Goal: Task Accomplishment & Management: Manage account settings

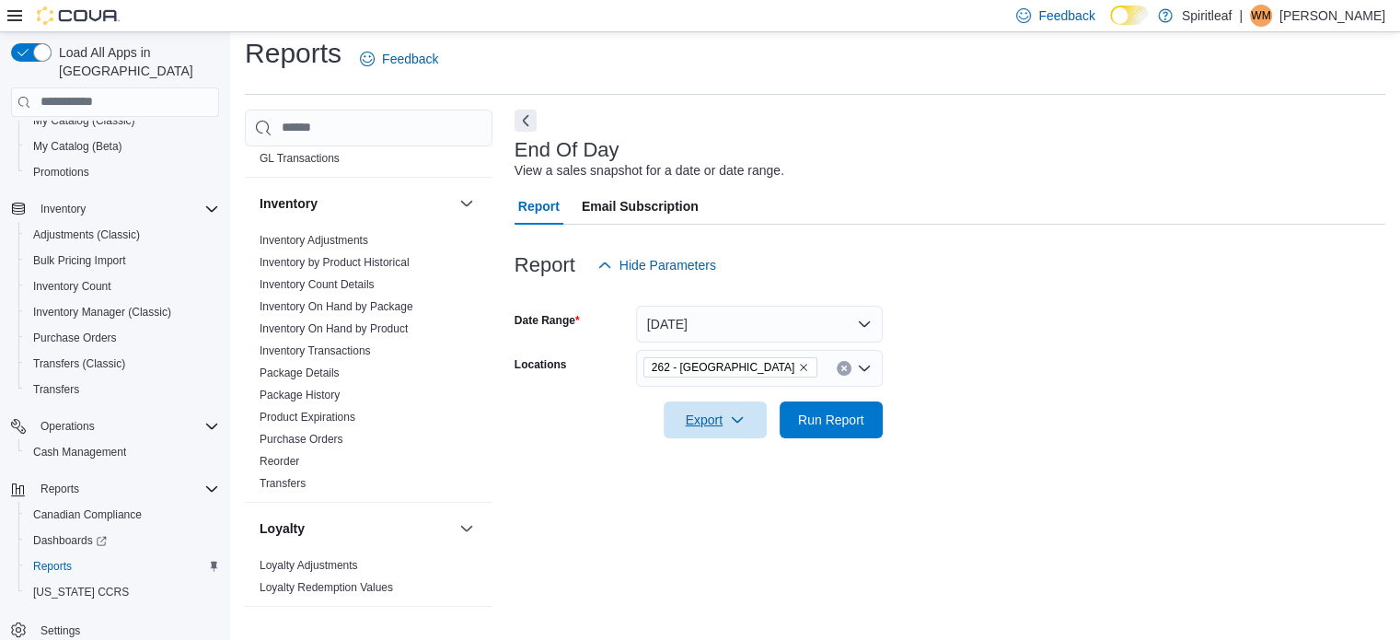
scroll to position [497, 0]
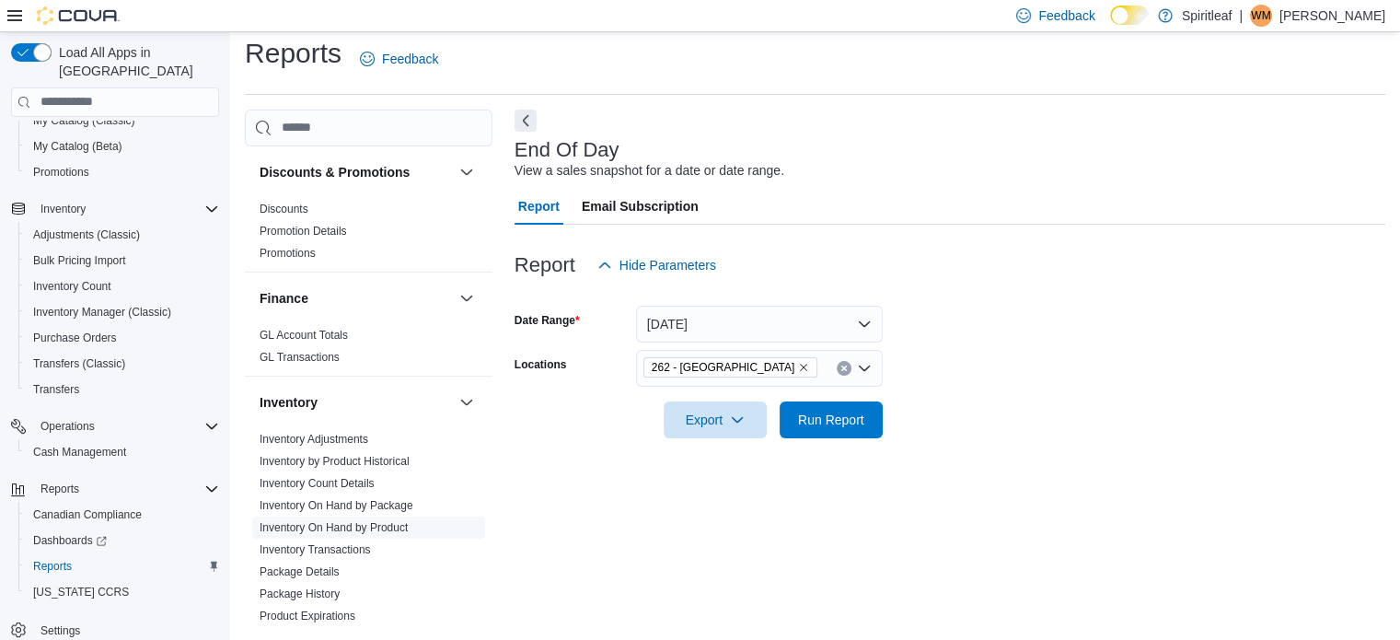
click at [368, 521] on link "Inventory On Hand by Product" at bounding box center [333, 527] width 148 height 13
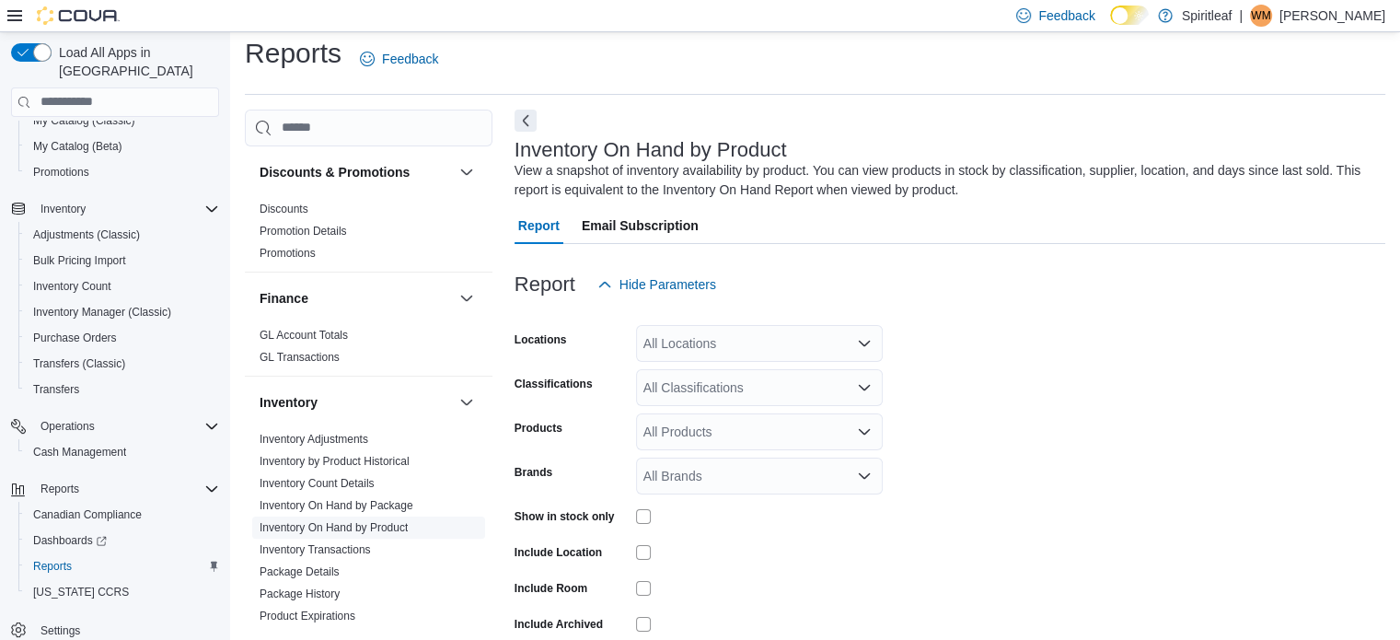
scroll to position [62, 0]
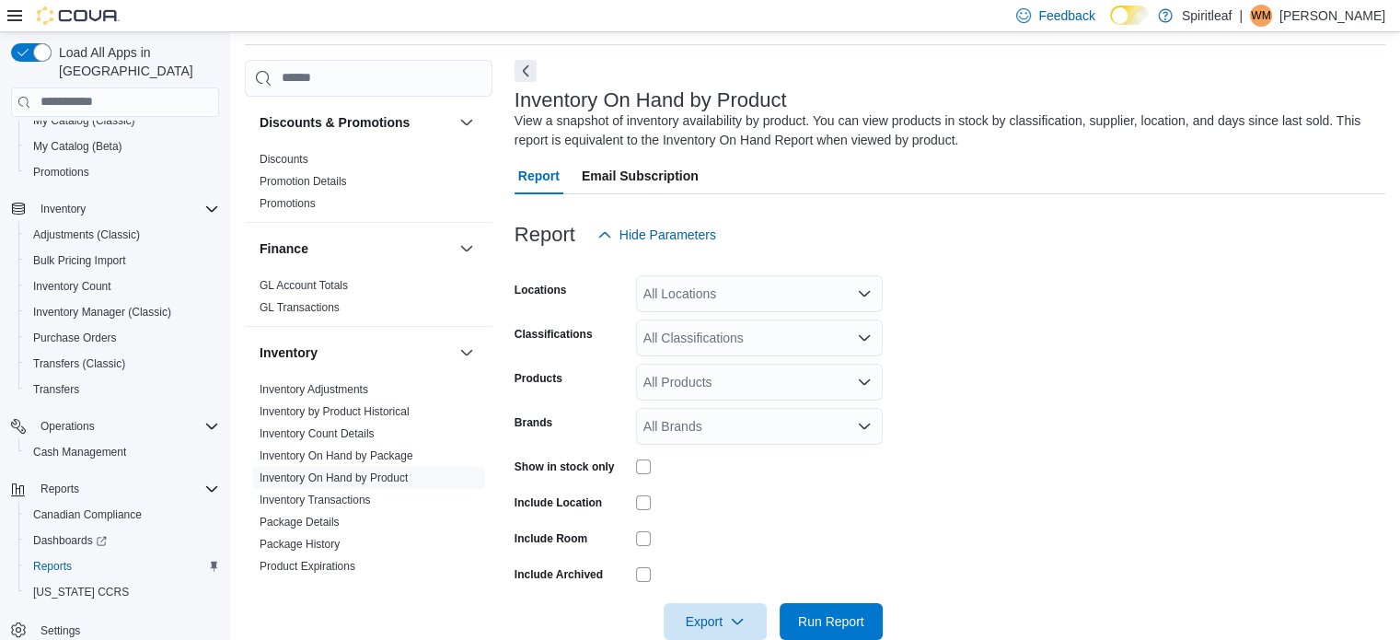
click at [755, 287] on div "All Locations" at bounding box center [759, 293] width 247 height 37
type input "***"
click at [731, 316] on span "262 - [GEOGRAPHIC_DATA]" at bounding box center [786, 325] width 167 height 18
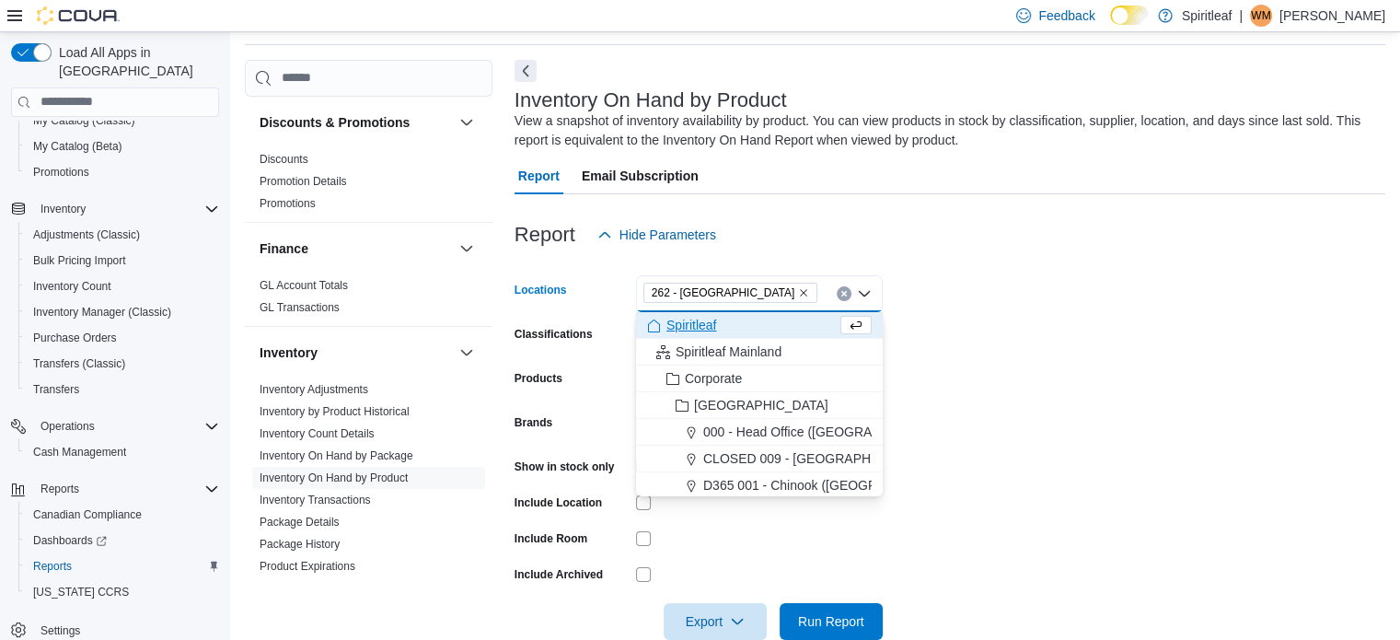
click at [1024, 276] on form "Locations 262 - [GEOGRAPHIC_DATA] Combo box. Selected. 262 - [GEOGRAPHIC_DATA].…" at bounding box center [949, 446] width 870 height 386
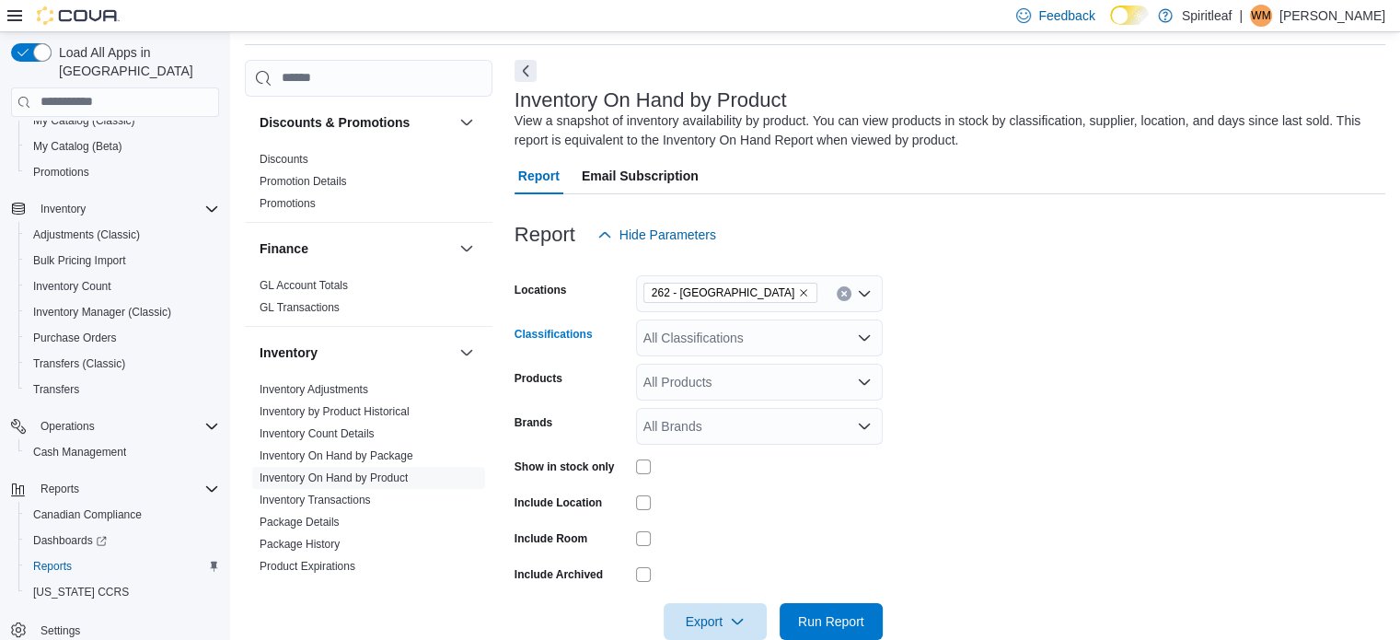
click at [788, 334] on div "All Classifications" at bounding box center [759, 337] width 247 height 37
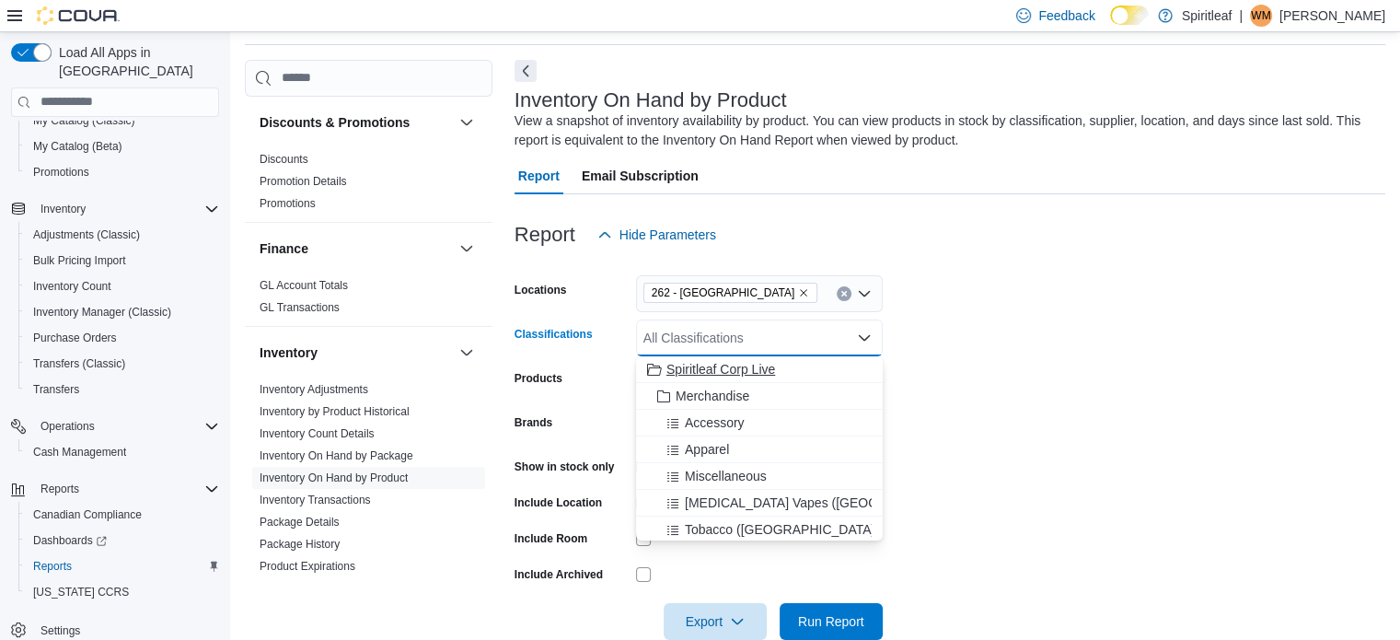
click at [732, 364] on span "Spiritleaf Corp Live" at bounding box center [720, 369] width 109 height 18
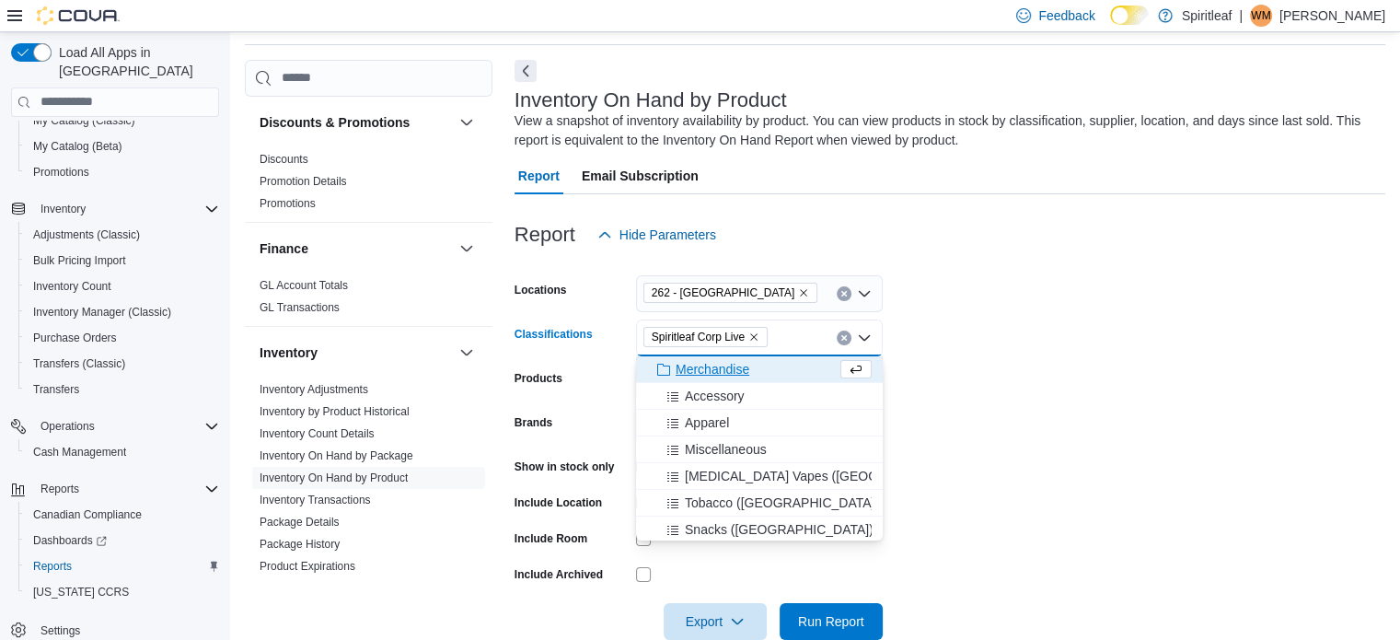
click at [1050, 363] on form "Locations 262 - [GEOGRAPHIC_DATA] Classifications Spiritleaf Corp Live Combo bo…" at bounding box center [949, 446] width 870 height 386
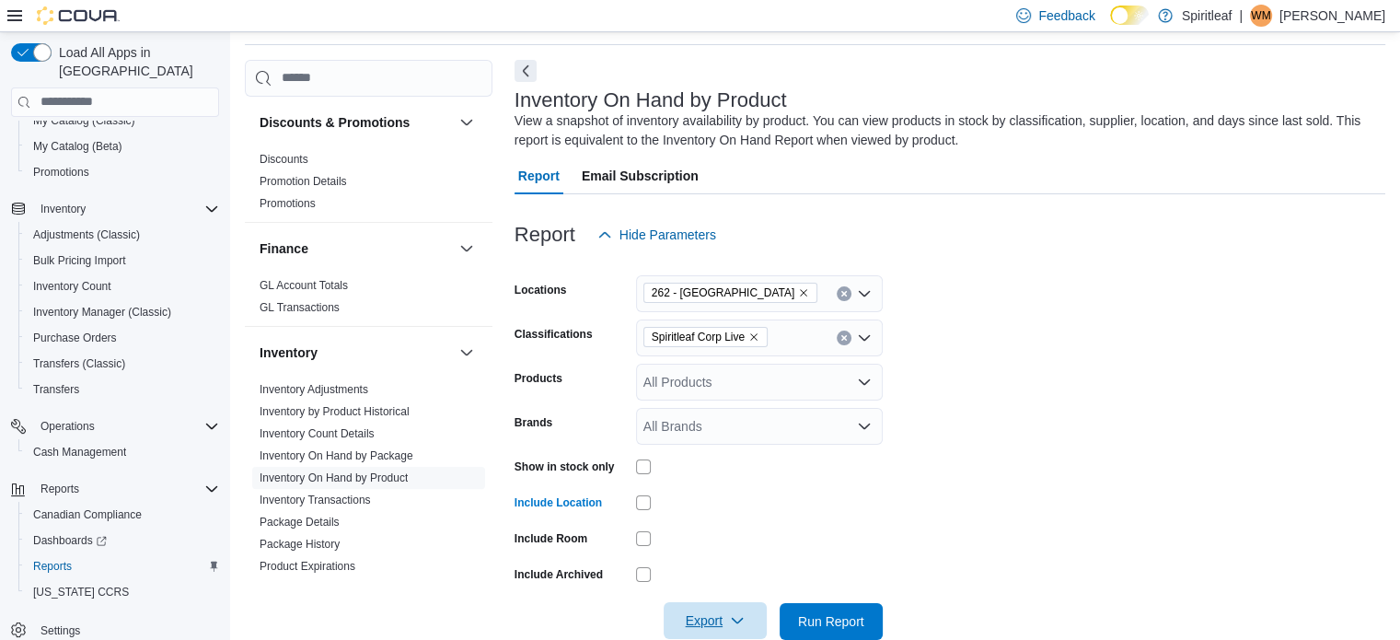
click at [690, 617] on span "Export" at bounding box center [714, 620] width 81 height 37
click at [699, 502] on span "Export to Excel" at bounding box center [717, 508] width 83 height 15
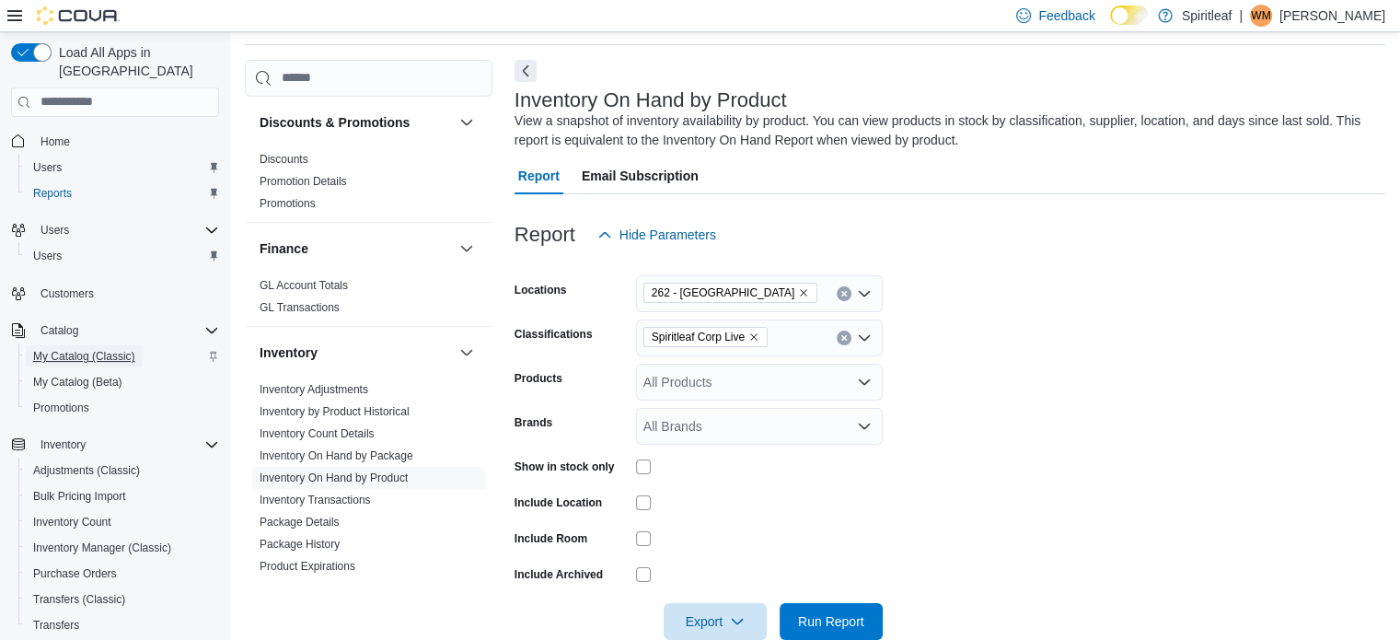
click at [66, 349] on span "My Catalog (Classic)" at bounding box center [84, 356] width 102 height 15
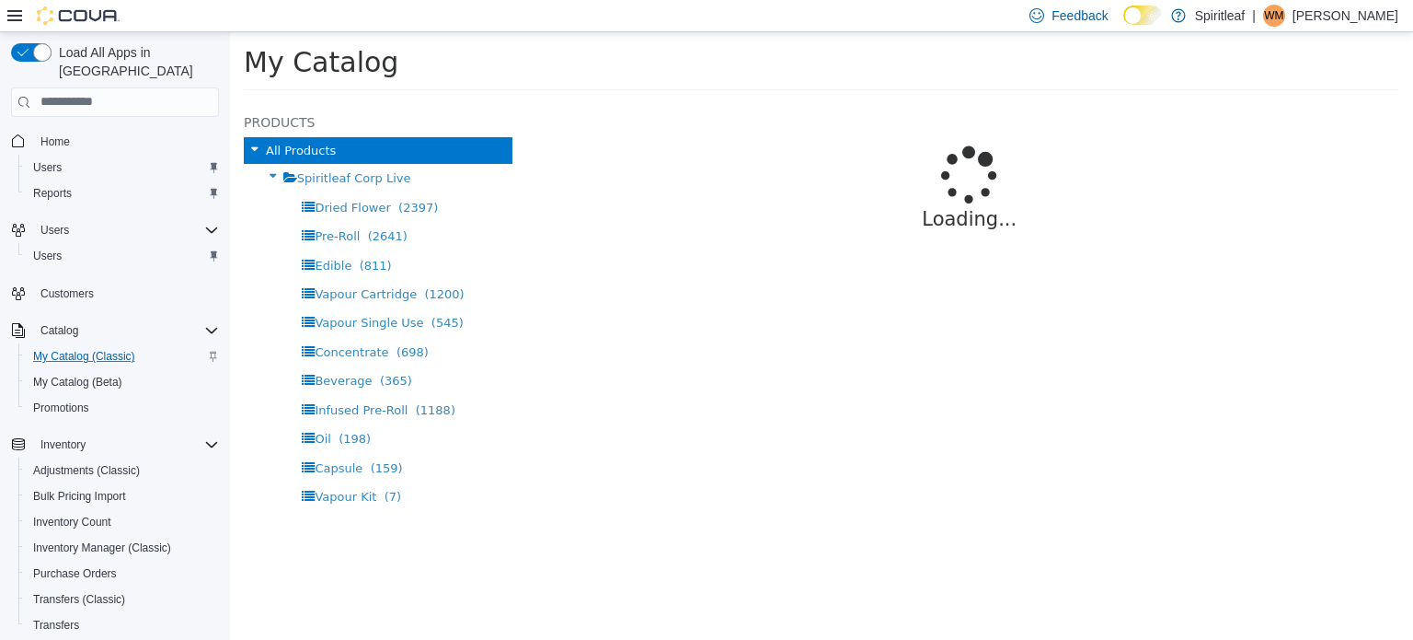
select select "**********"
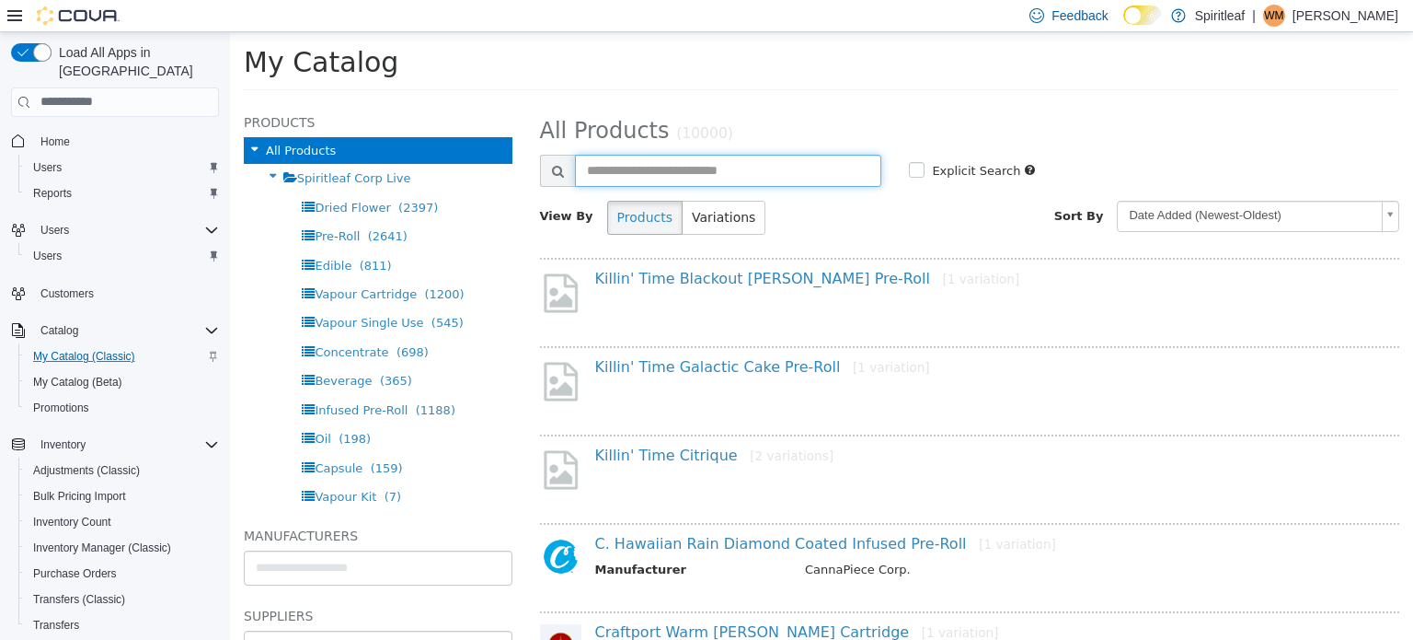
click at [628, 164] on input "text" at bounding box center [728, 170] width 307 height 32
type input "*********"
select select "**********"
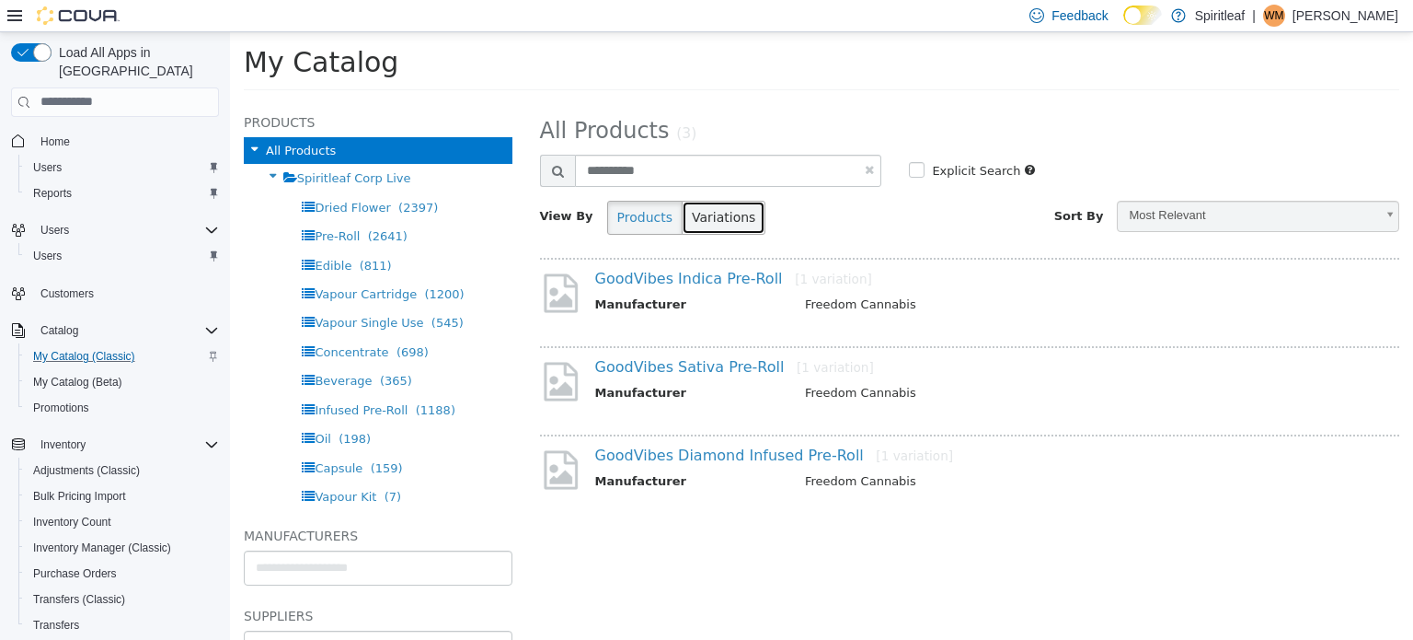
click at [692, 216] on button "Variations" at bounding box center [724, 217] width 84 height 34
select select "**********"
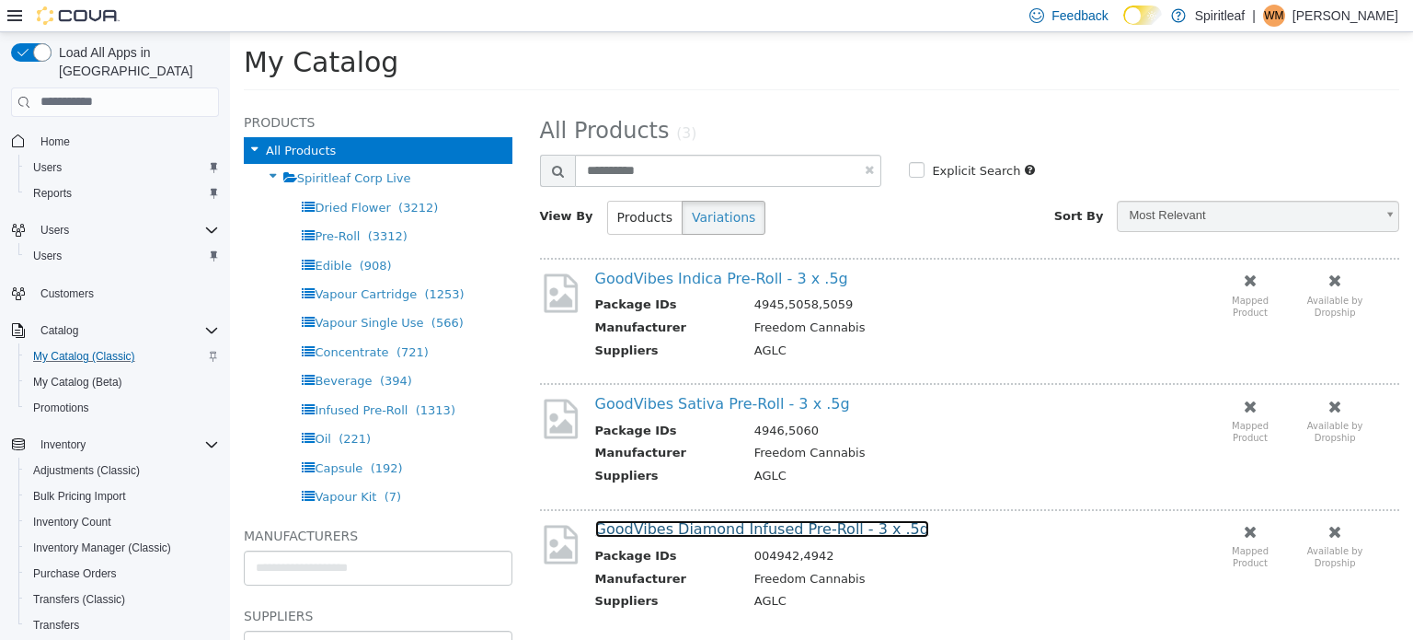
click at [744, 525] on link "GoodVibes Diamond Infused Pre-Roll - 3 x .5g" at bounding box center [762, 527] width 334 height 17
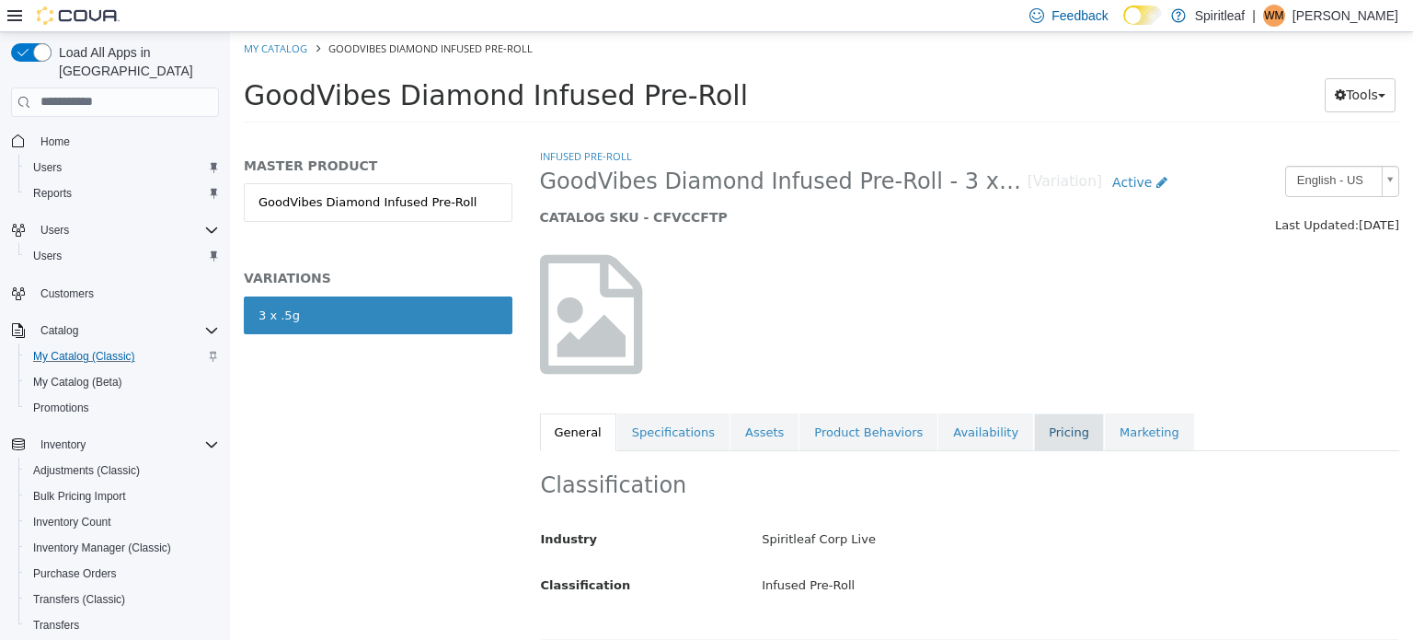
click at [1034, 422] on link "Pricing" at bounding box center [1069, 431] width 70 height 39
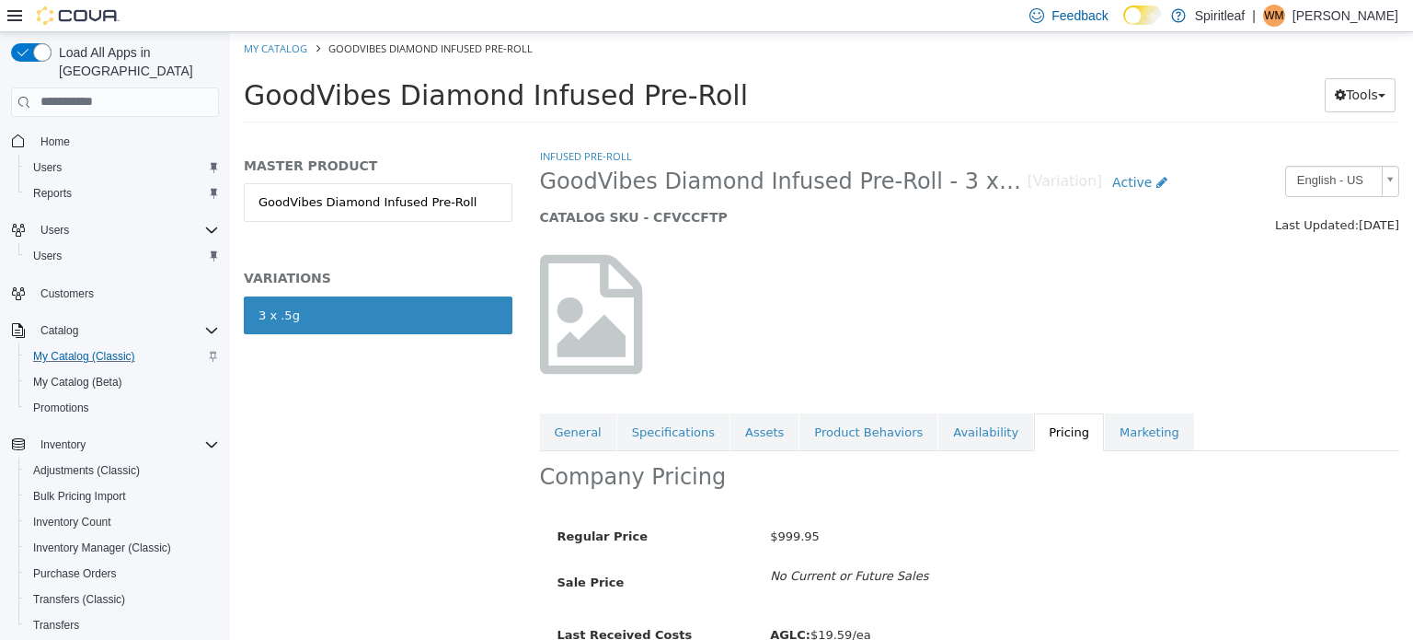
scroll to position [92, 0]
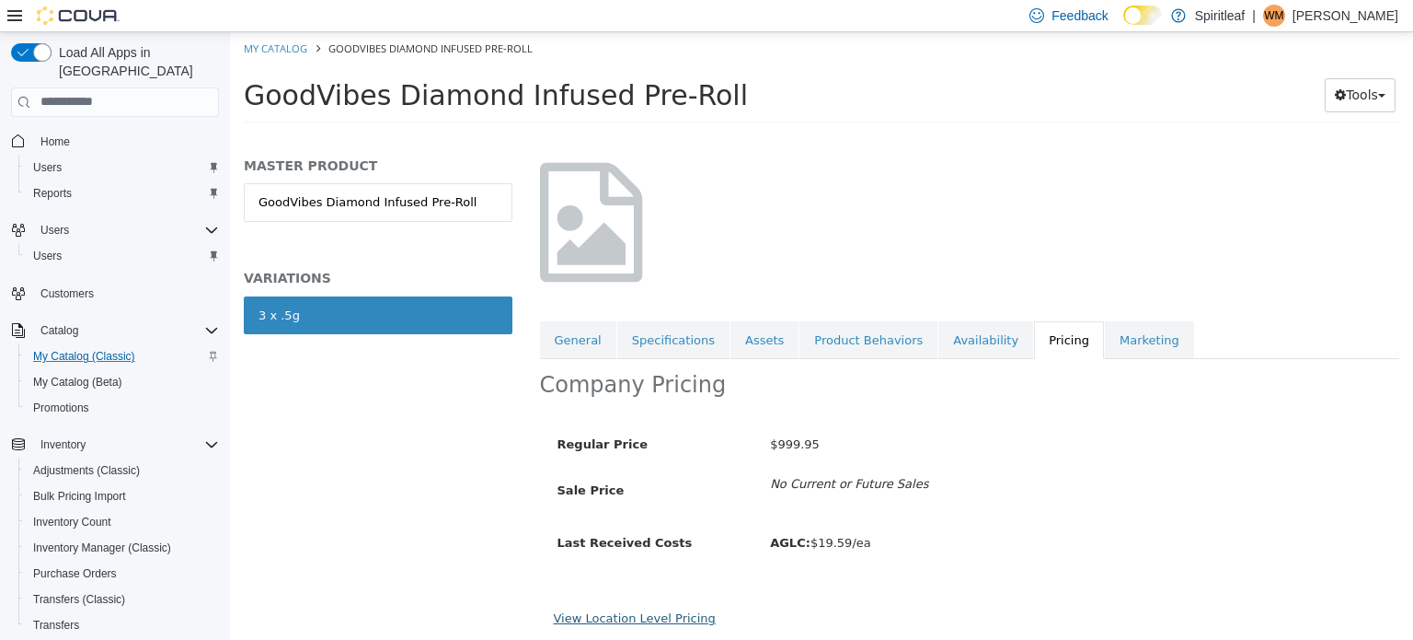
click at [630, 611] on link "View Location Level Pricing" at bounding box center [635, 617] width 162 height 14
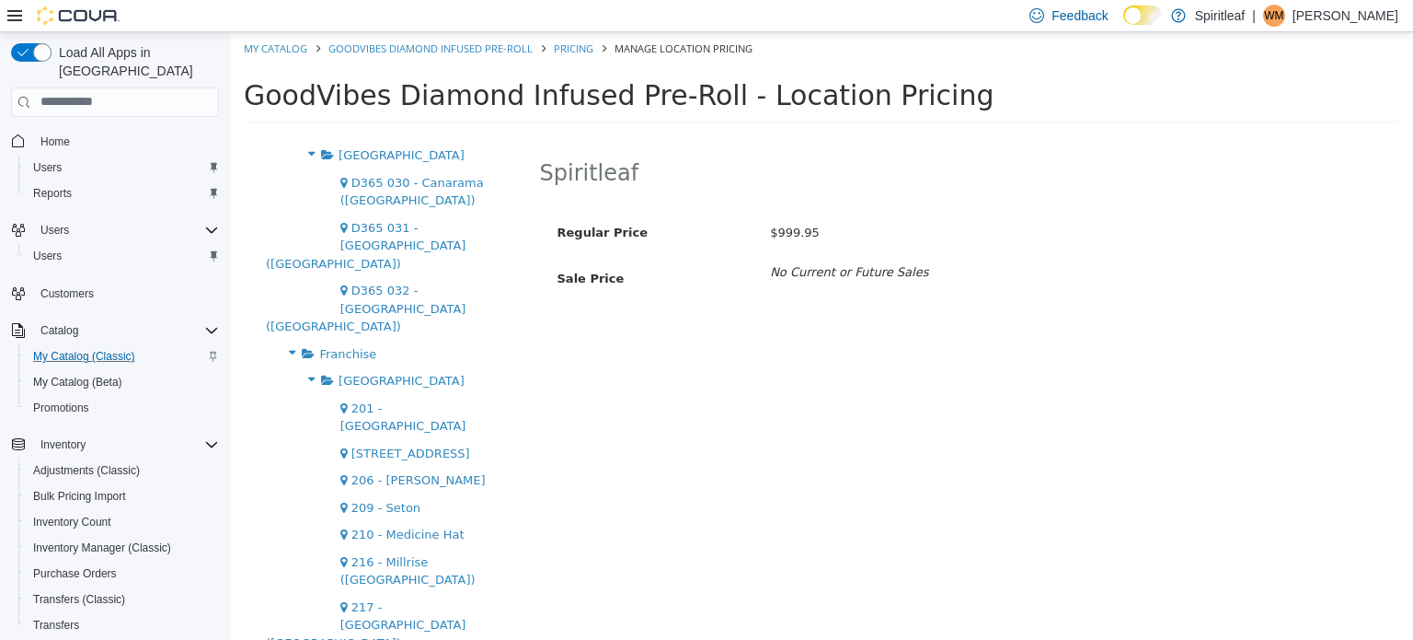
scroll to position [1380, 0]
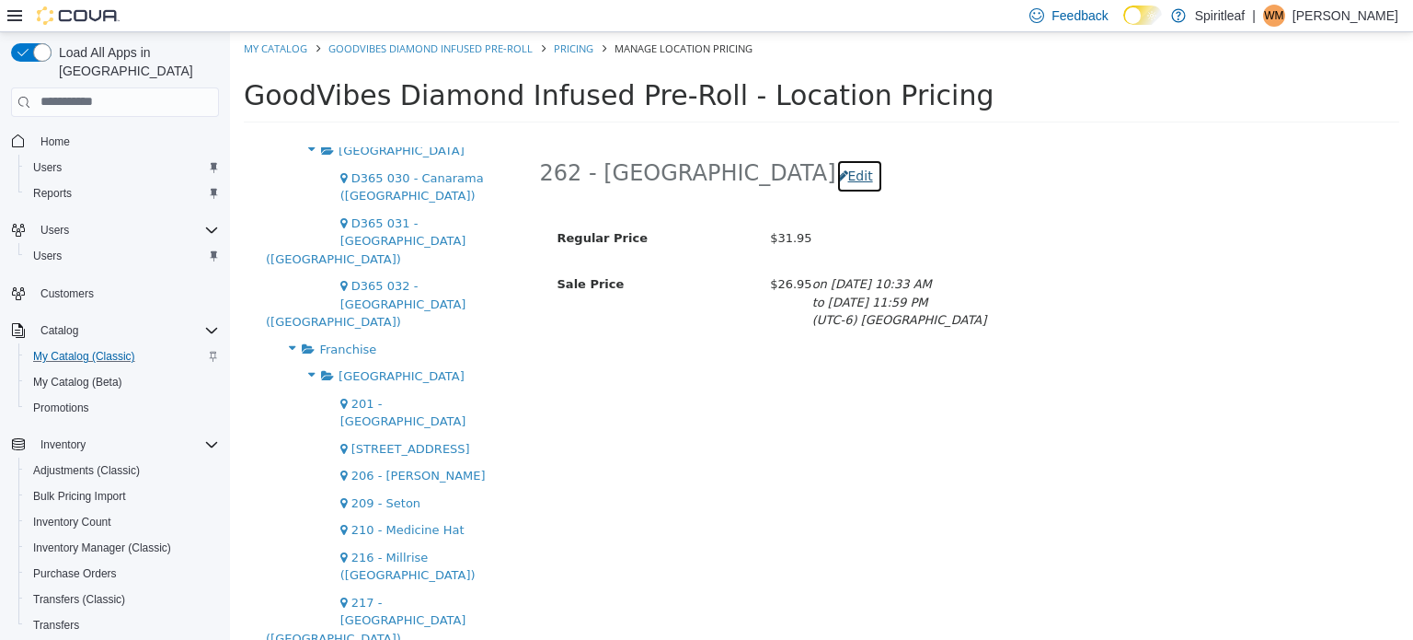
click at [836, 167] on button "Edit" at bounding box center [859, 175] width 47 height 34
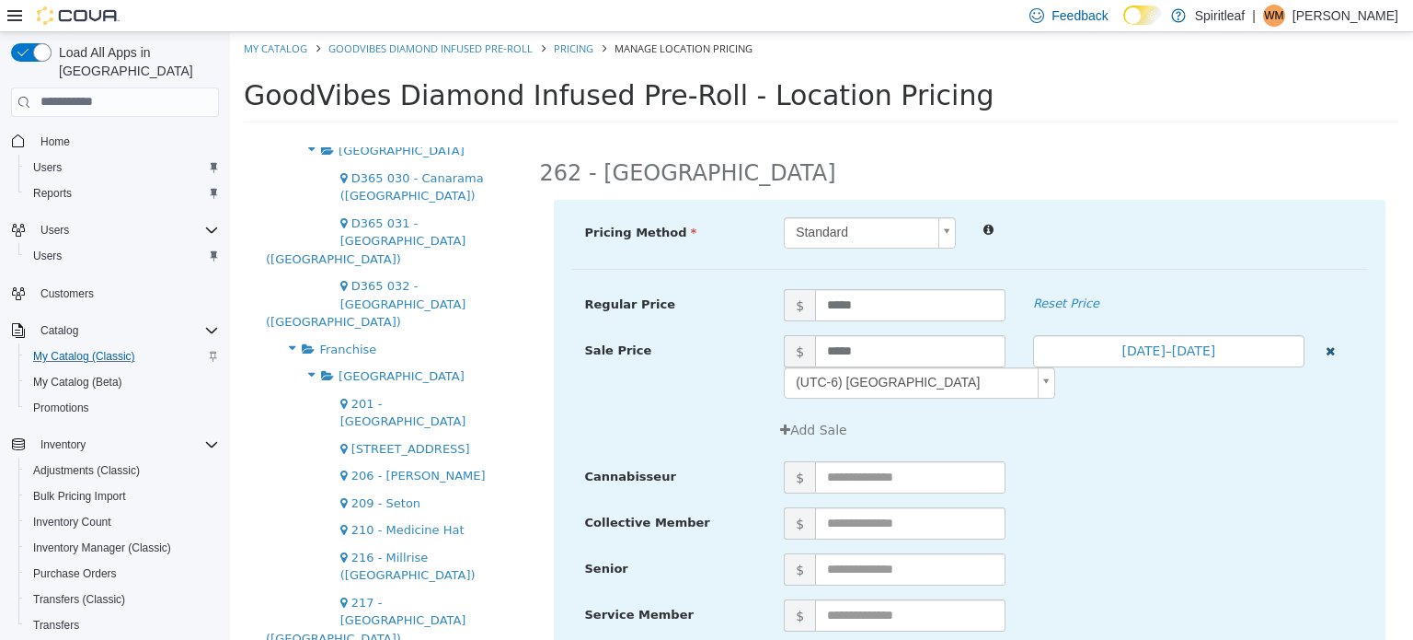
click at [1326, 347] on icon "button" at bounding box center [1330, 350] width 9 height 12
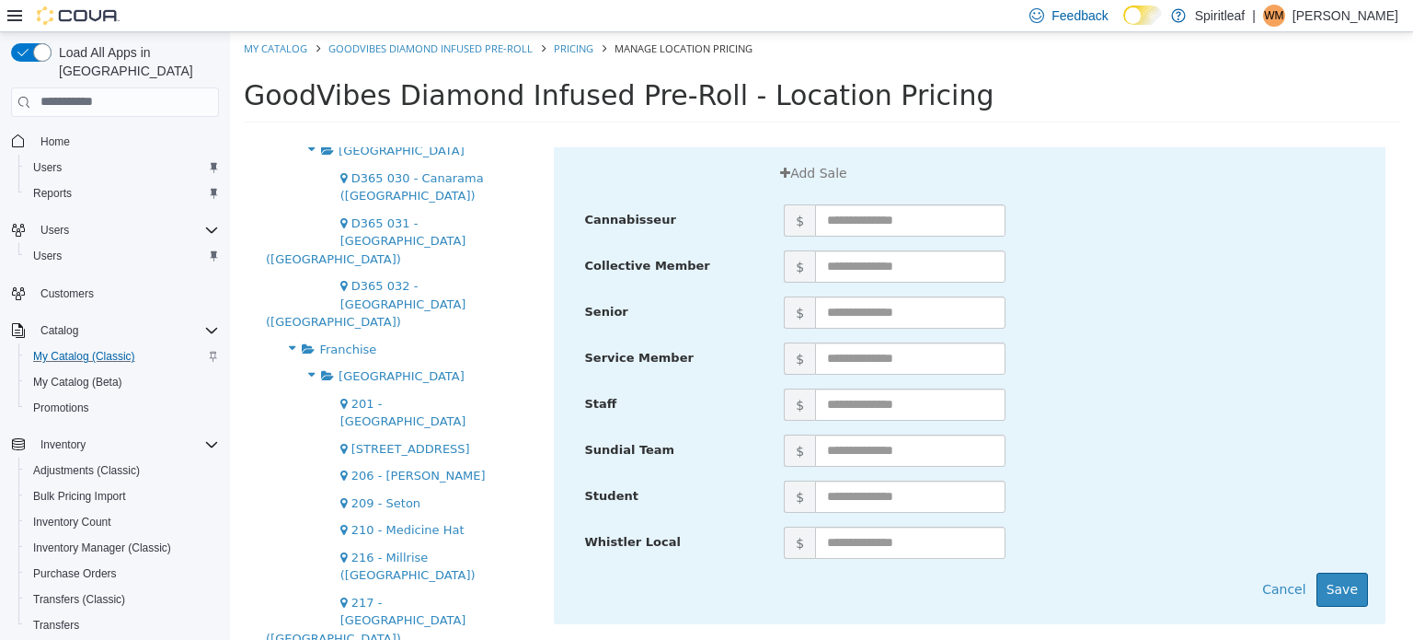
scroll to position [226, 0]
click at [1321, 578] on button "Save" at bounding box center [1343, 588] width 52 height 34
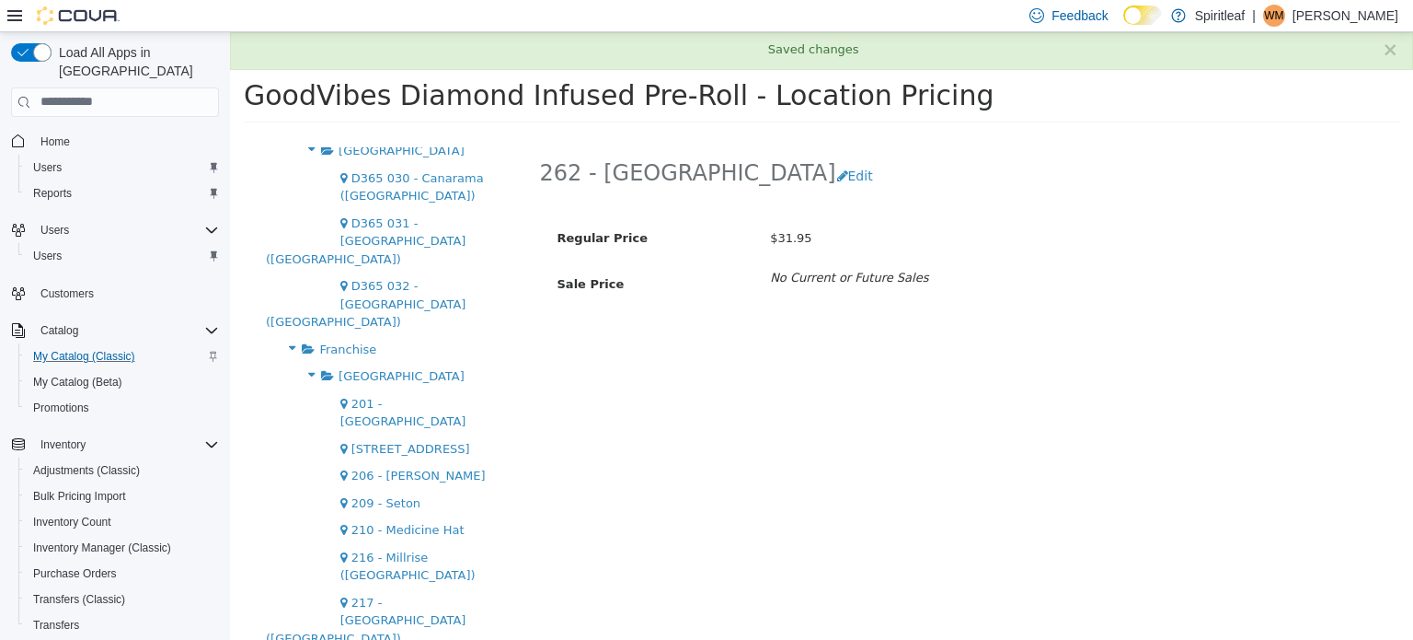
scroll to position [0, 0]
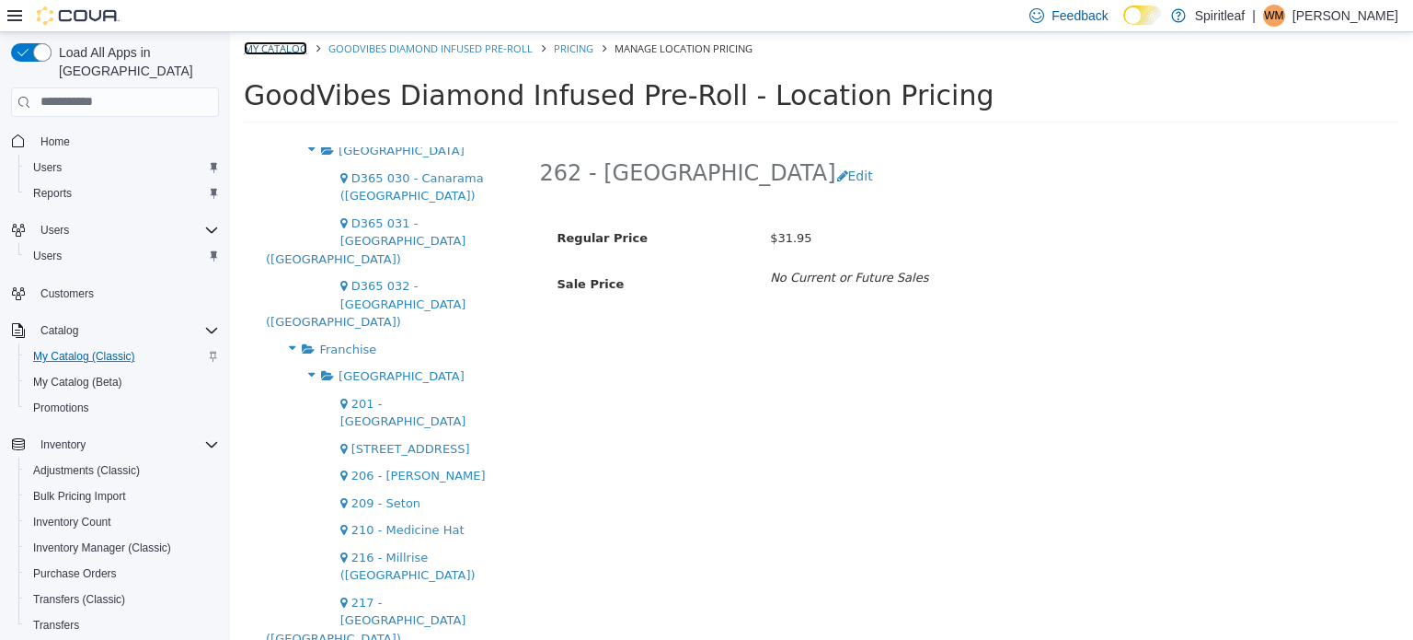
click at [260, 43] on link "My Catalog" at bounding box center [275, 47] width 63 height 14
select select "**********"
